Goal: Task Accomplishment & Management: Manage account settings

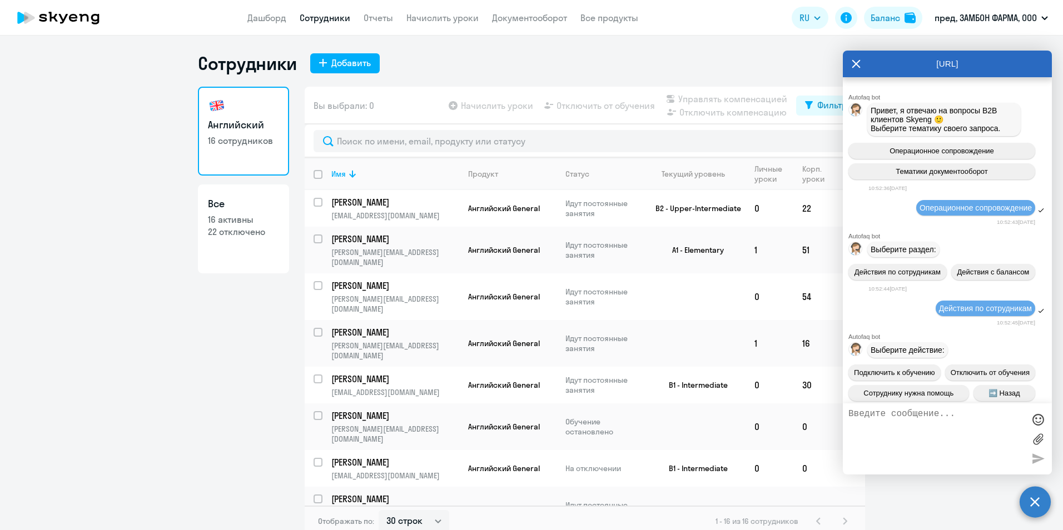
select select "30"
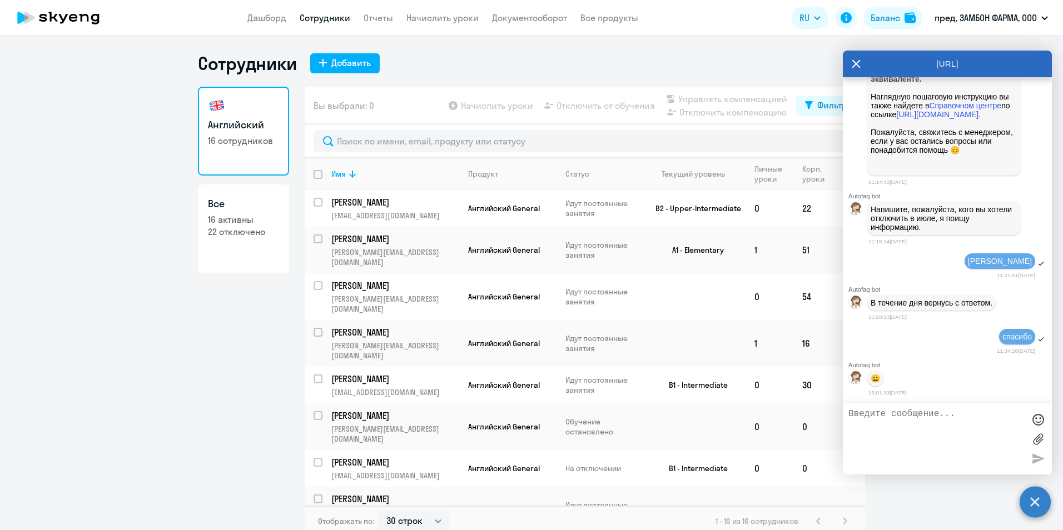
scroll to position [1257, 0]
click at [885, 408] on div at bounding box center [947, 439] width 209 height 71
click at [888, 409] on textarea at bounding box center [936, 439] width 176 height 60
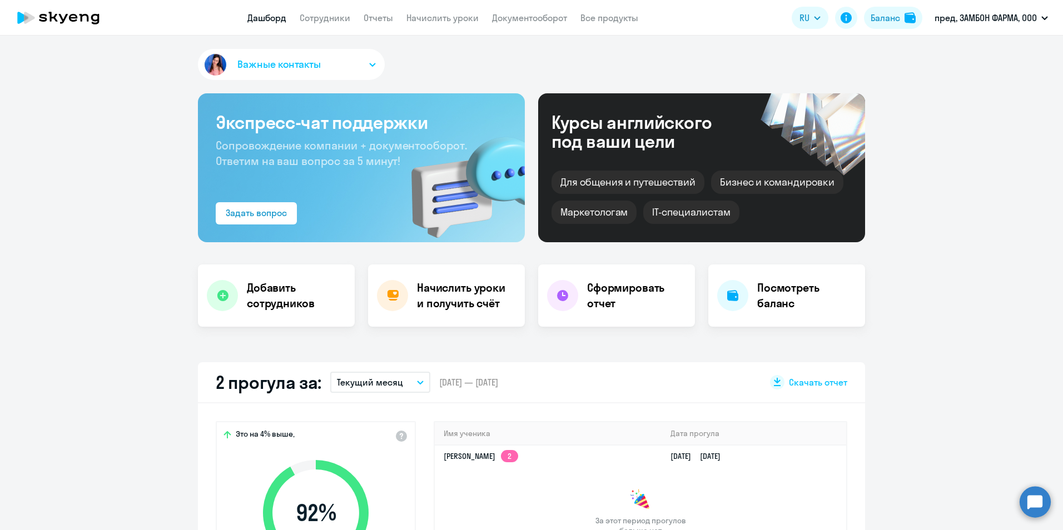
click at [1037, 506] on circle at bounding box center [1035, 501] width 31 height 31
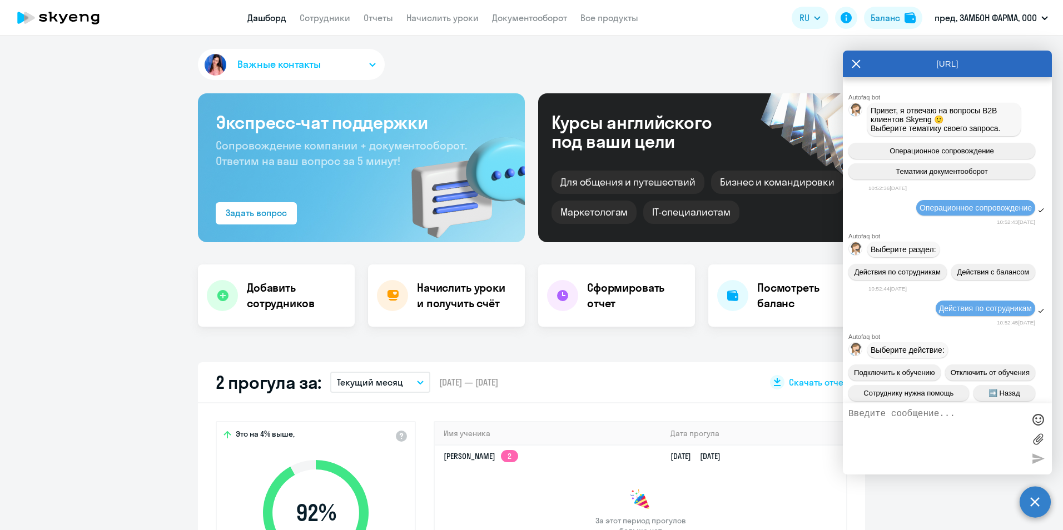
scroll to position [1257, 0]
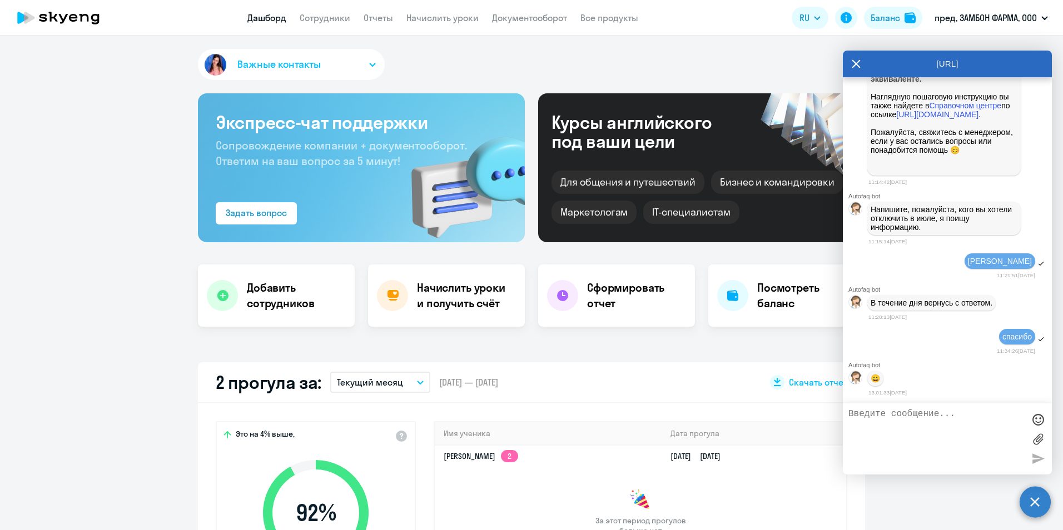
select select "30"
type textarea "е"
type textarea "подскажите, есть ли новости по моему вопросу?"
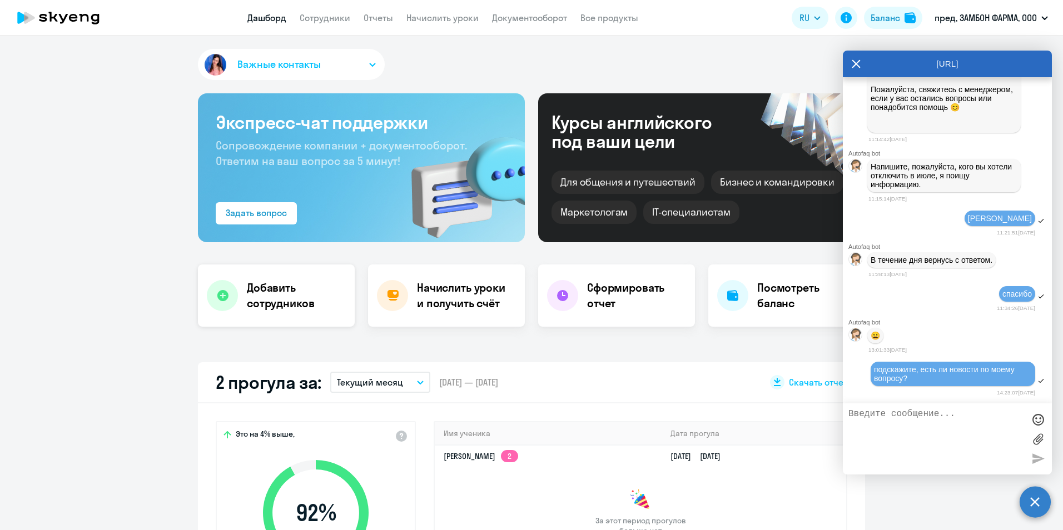
scroll to position [1300, 0]
click at [450, 21] on link "Начислить уроки" at bounding box center [442, 17] width 72 height 11
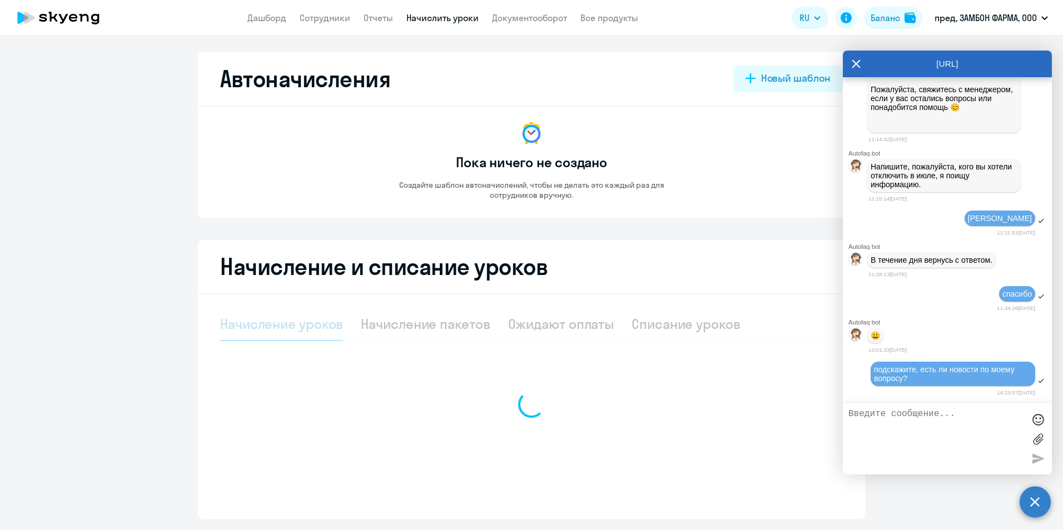
select select "10"
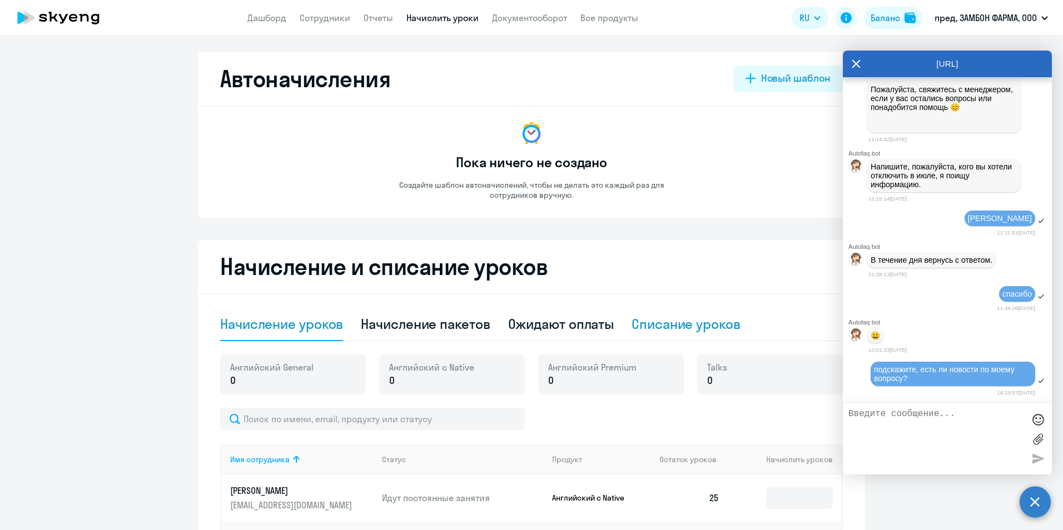
click at [654, 329] on div "Списание уроков" at bounding box center [685, 324] width 109 height 18
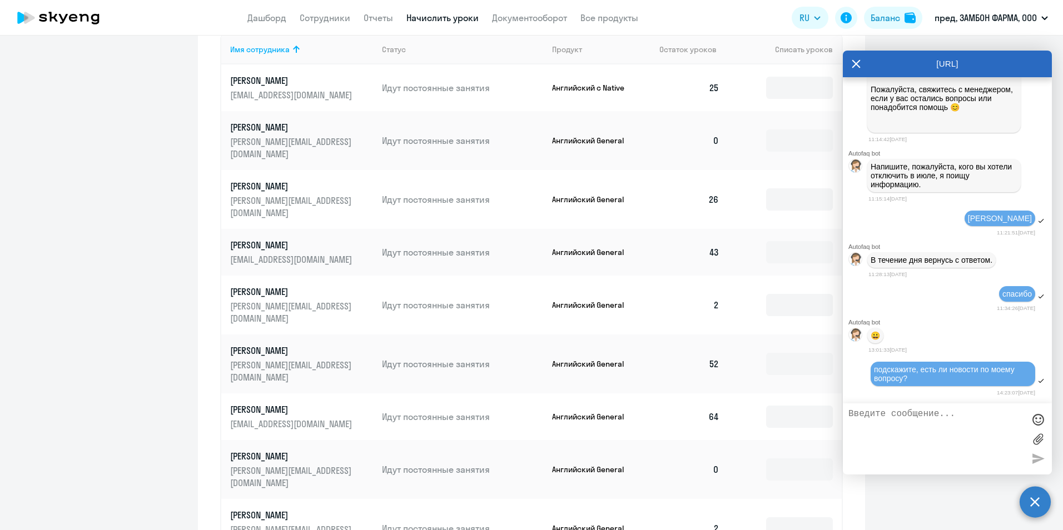
scroll to position [451, 0]
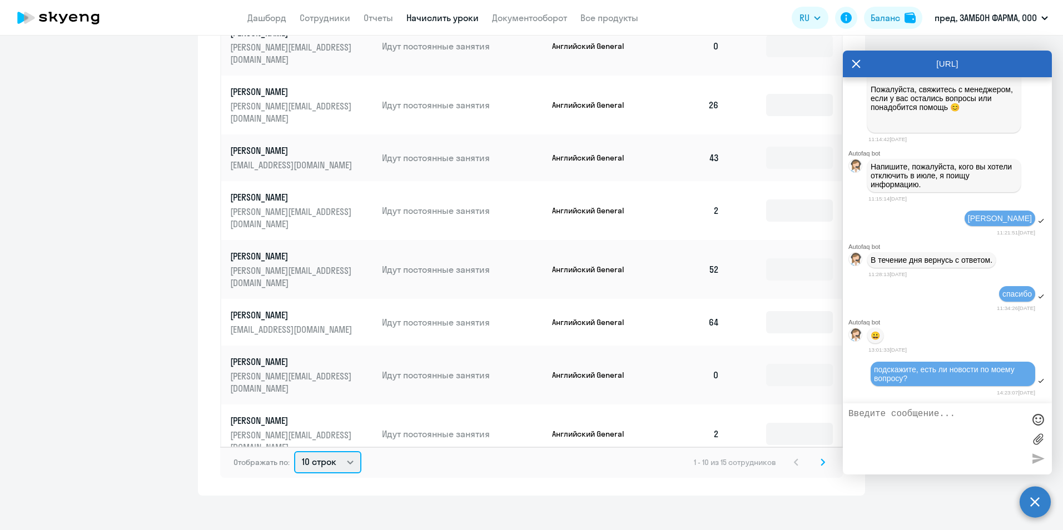
click at [327, 451] on select "10 строк 30 строк 50 строк" at bounding box center [327, 462] width 67 height 22
select select "50"
click at [294, 451] on select "10 строк 30 строк 50 строк" at bounding box center [327, 462] width 67 height 22
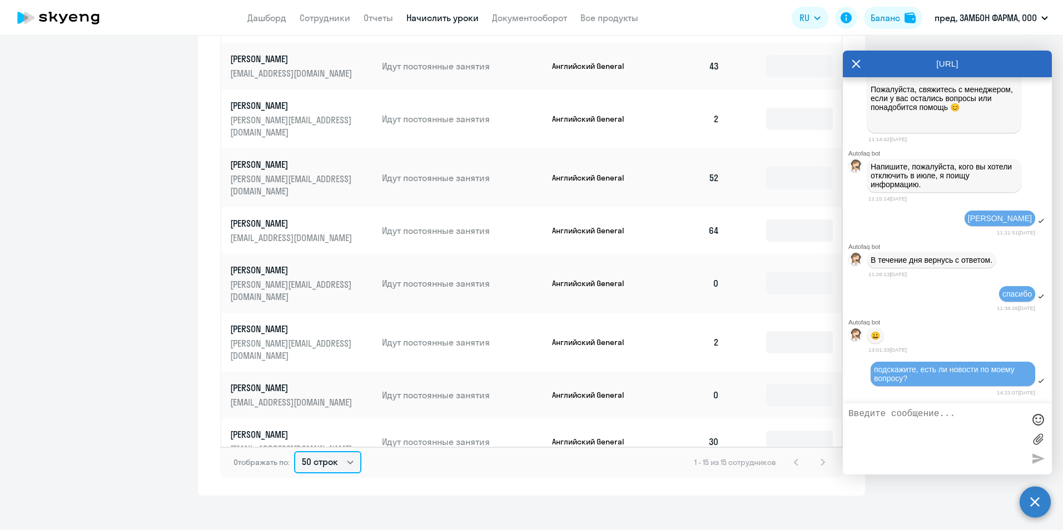
scroll to position [111, 0]
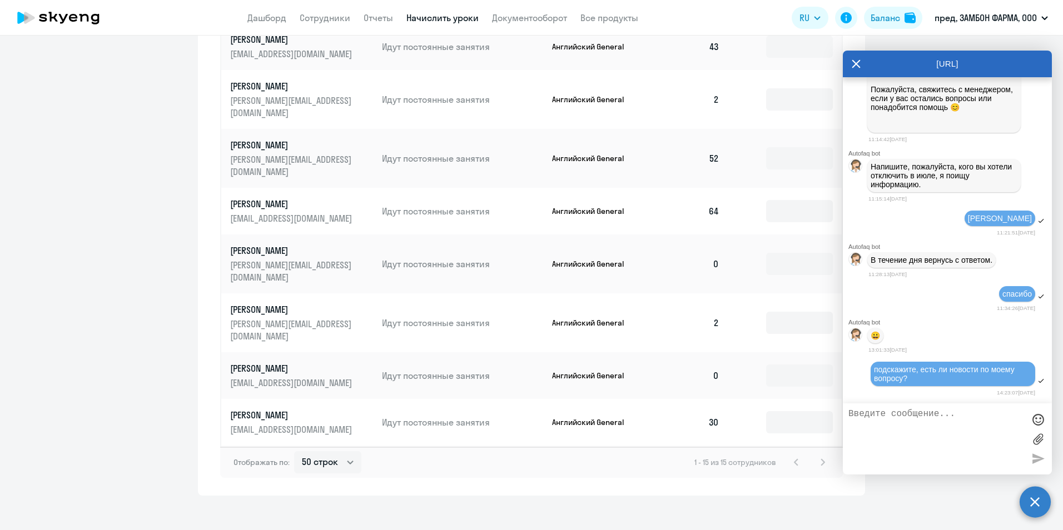
click at [775, 464] on input at bounding box center [799, 475] width 67 height 22
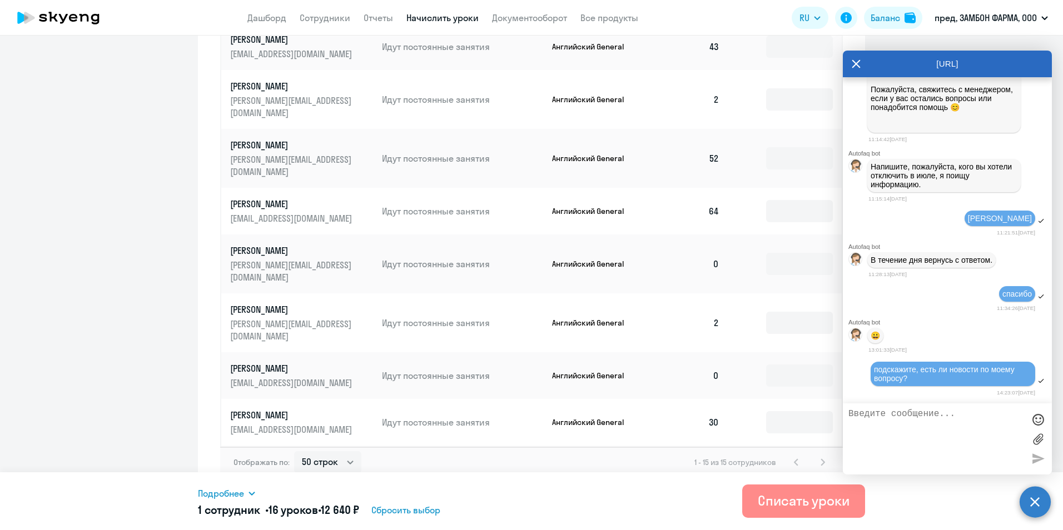
type input "16"
click at [823, 504] on div "Списать уроки" at bounding box center [804, 501] width 92 height 18
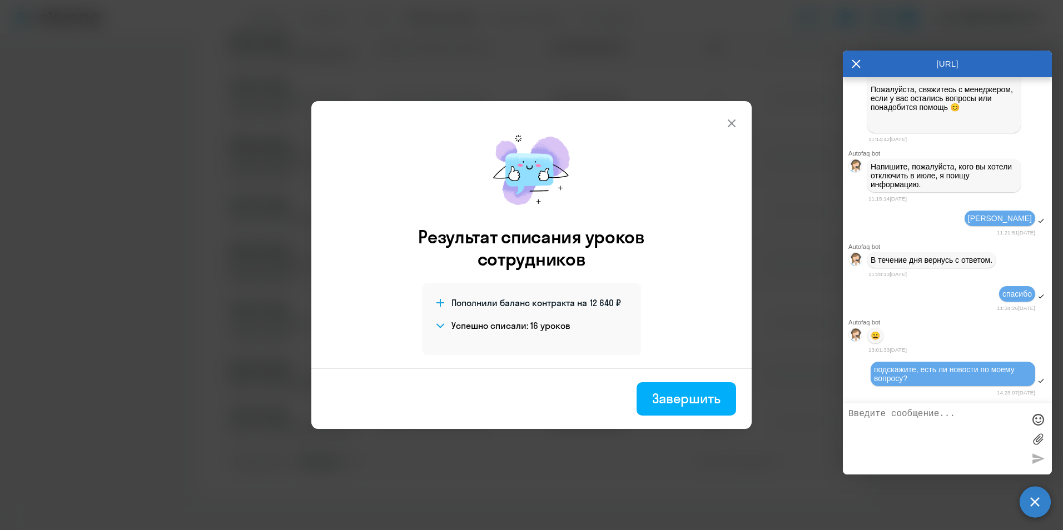
click at [645, 394] on button "Завершить" at bounding box center [687, 398] width 100 height 33
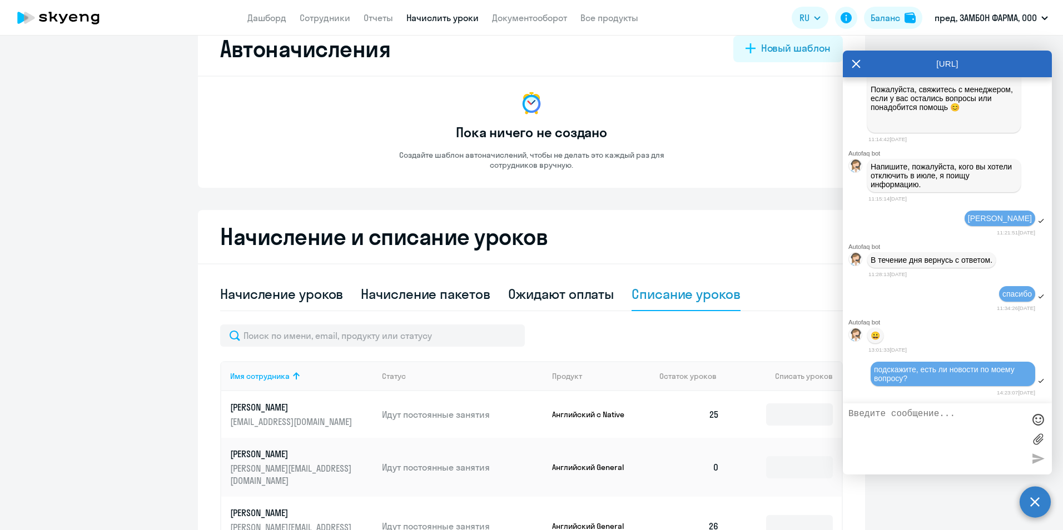
scroll to position [0, 0]
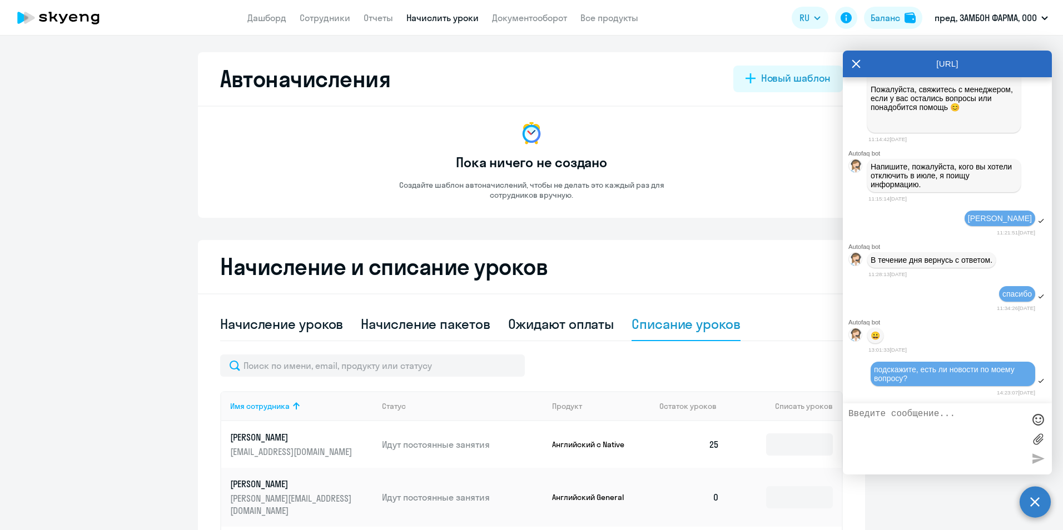
click at [854, 63] on icon at bounding box center [856, 64] width 9 height 27
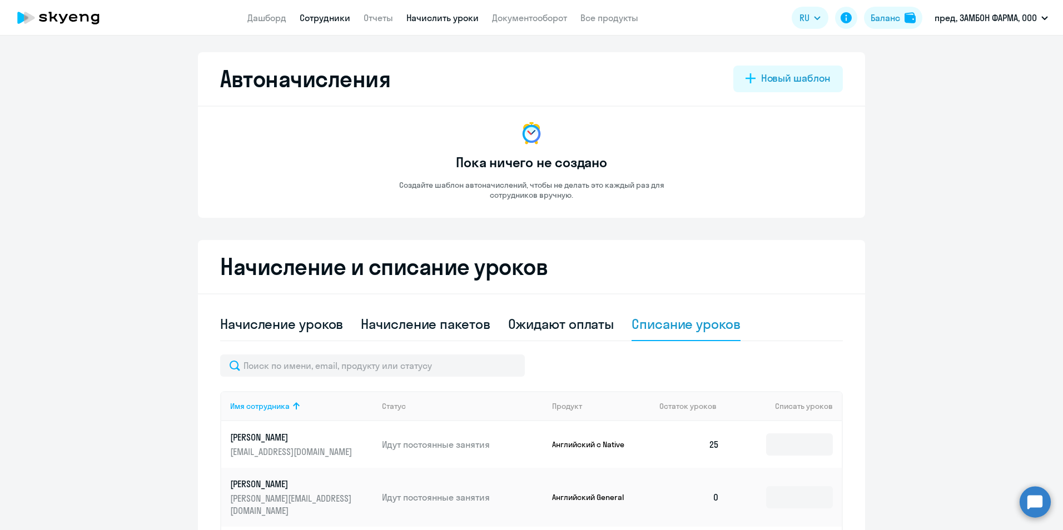
click at [326, 17] on link "Сотрудники" at bounding box center [325, 17] width 51 height 11
select select "30"
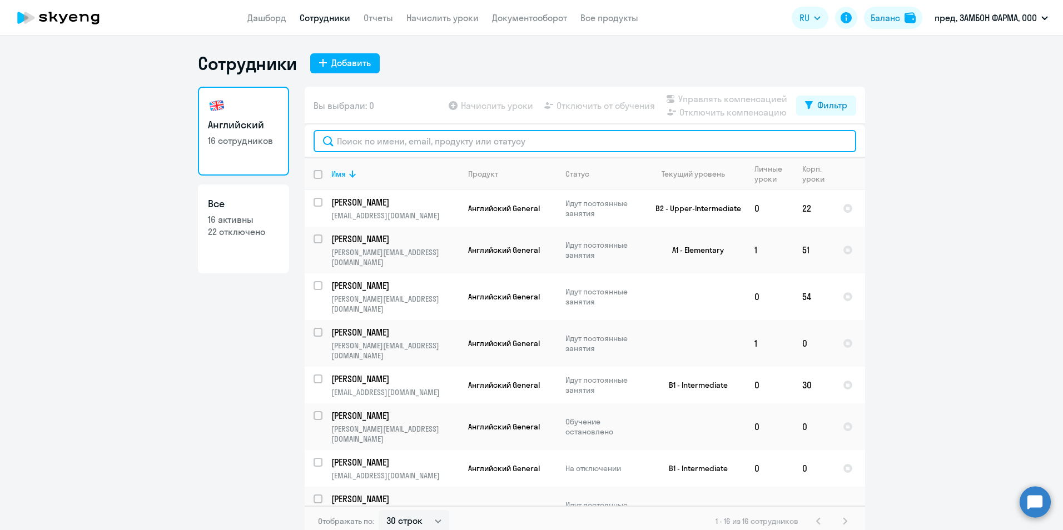
click at [347, 143] on input "text" at bounding box center [585, 141] width 543 height 22
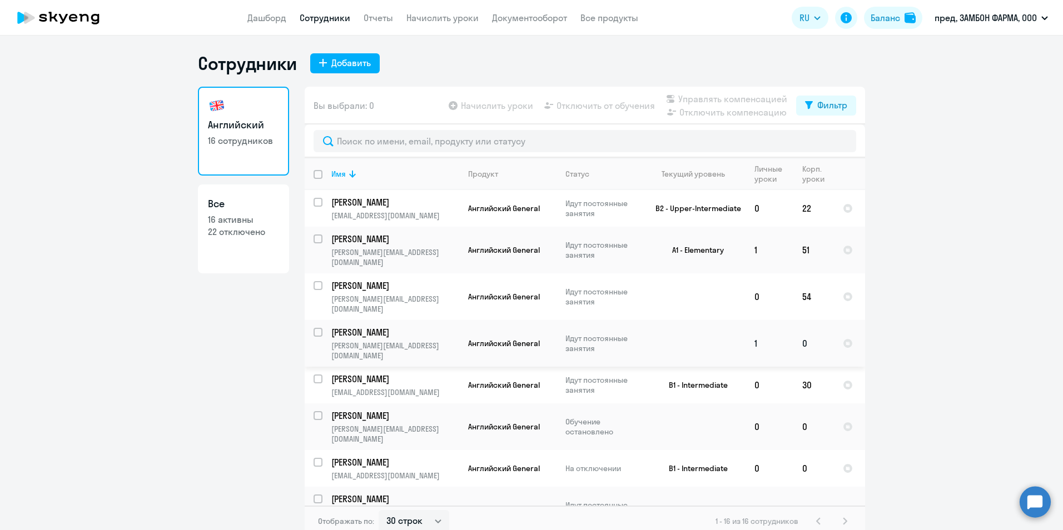
click at [317, 328] on input "select row 15464999" at bounding box center [325, 339] width 22 height 22
checkbox input "true"
click at [597, 106] on span "Отключить от обучения" at bounding box center [605, 105] width 98 height 13
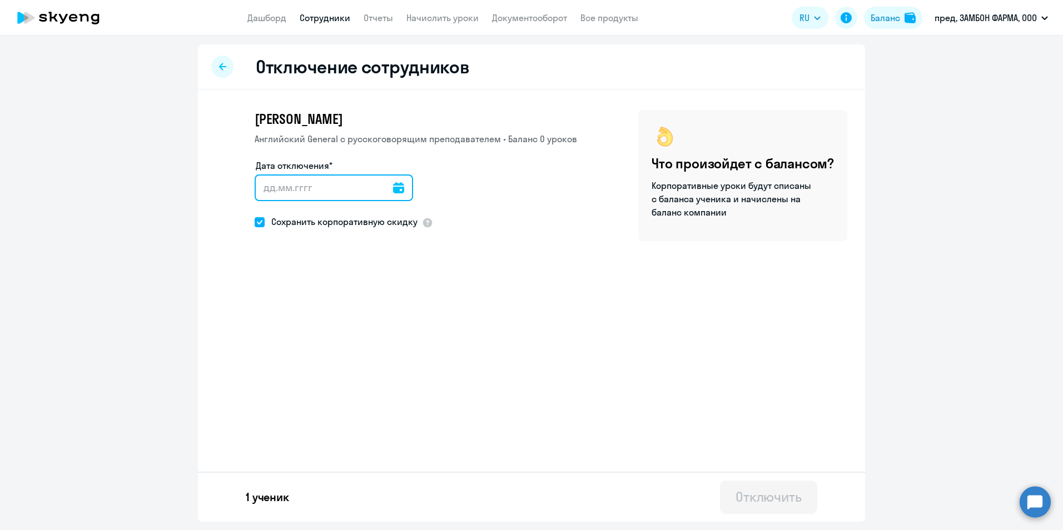
drag, startPoint x: 373, startPoint y: 178, endPoint x: 388, endPoint y: 182, distance: 15.4
click at [374, 179] on input "Дата отключения*" at bounding box center [334, 188] width 158 height 27
click at [393, 183] on div at bounding box center [398, 188] width 11 height 27
click at [393, 188] on icon at bounding box center [398, 187] width 11 height 11
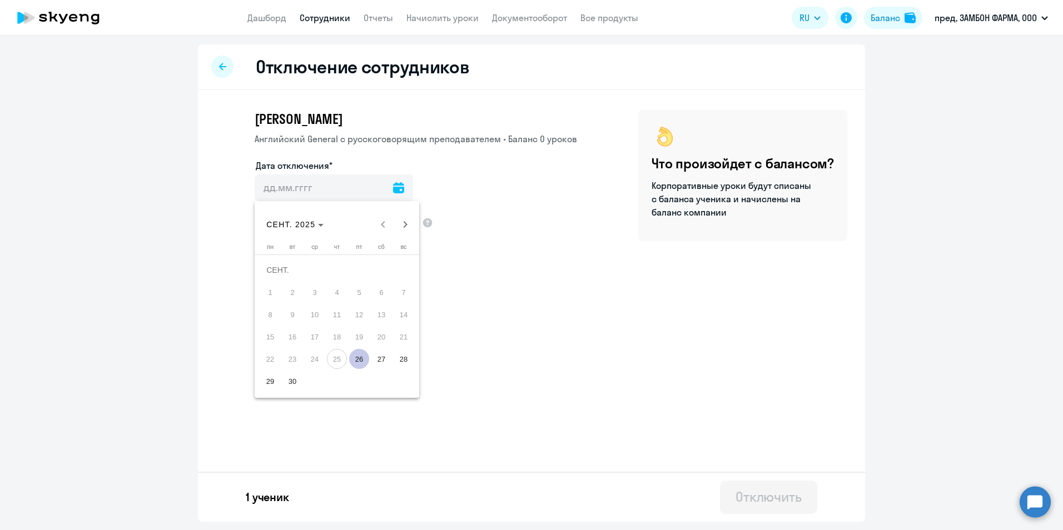
click at [356, 359] on span "26" at bounding box center [359, 359] width 20 height 20
type input "[DATE]"
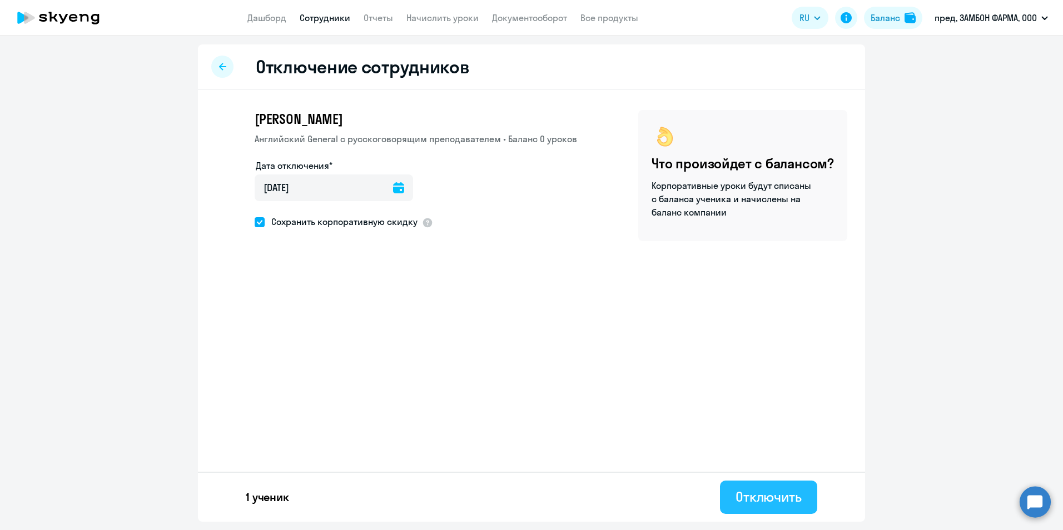
click at [749, 498] on div "Отключить" at bounding box center [768, 497] width 66 height 18
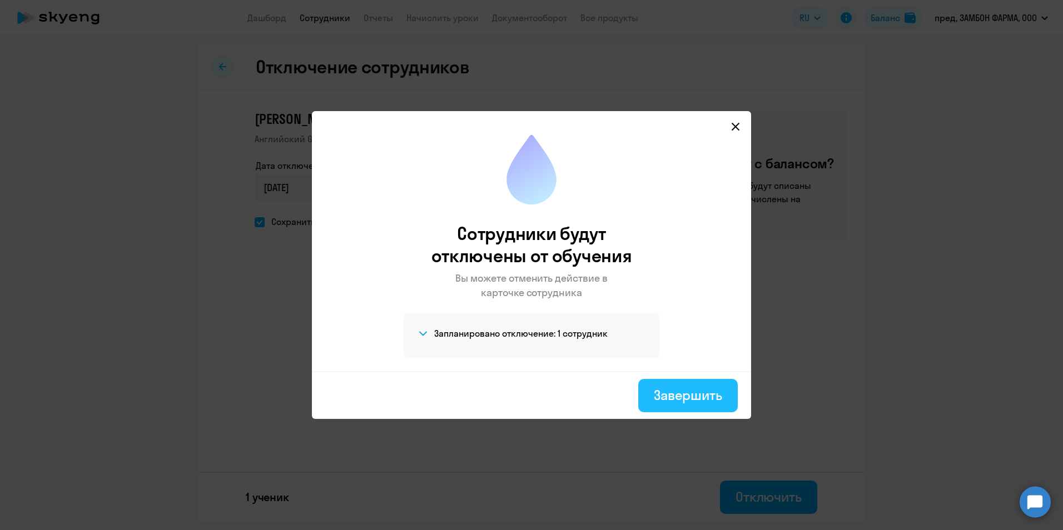
click at [668, 406] on button "Завершить" at bounding box center [688, 395] width 100 height 33
select select "30"
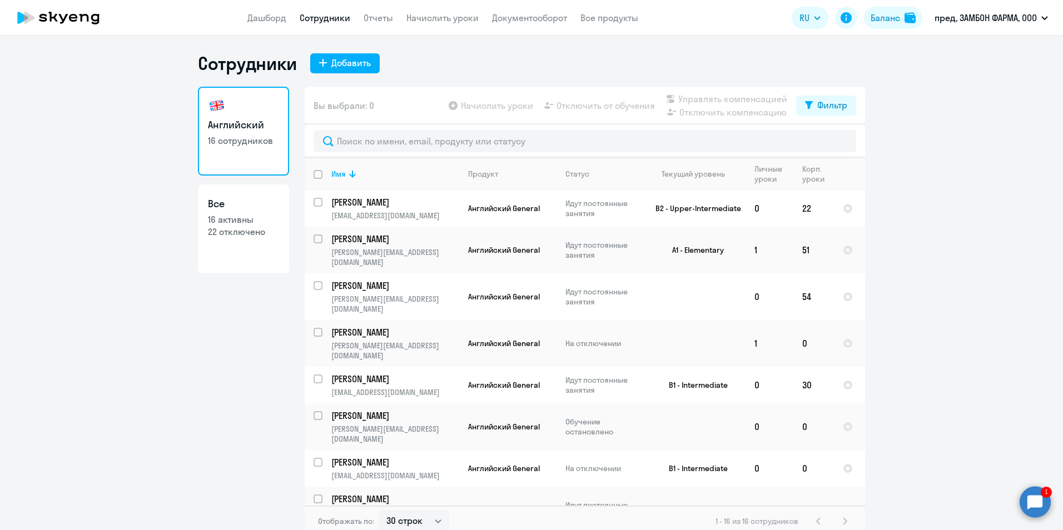
click at [1035, 498] on circle at bounding box center [1035, 501] width 31 height 31
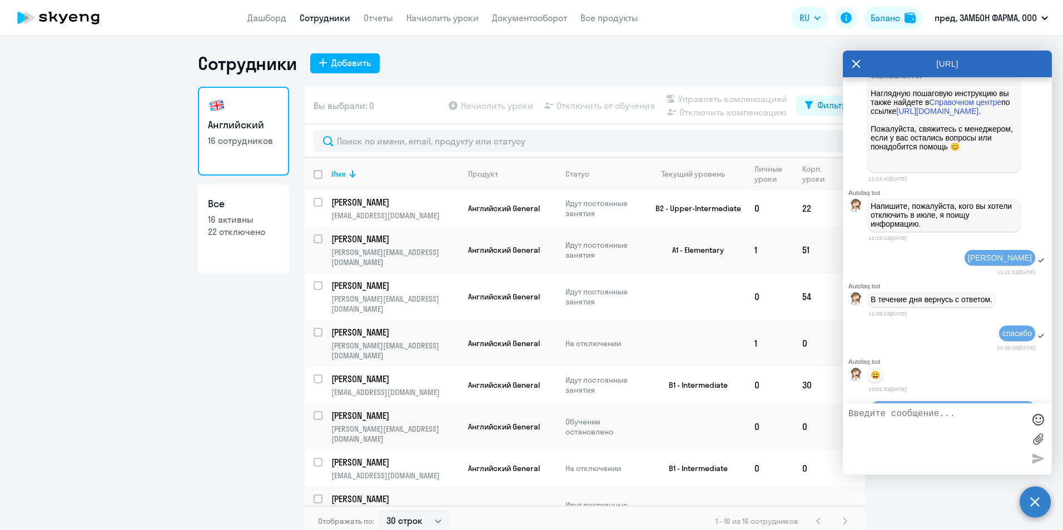
scroll to position [1341, 0]
